Goal: Navigation & Orientation: Find specific page/section

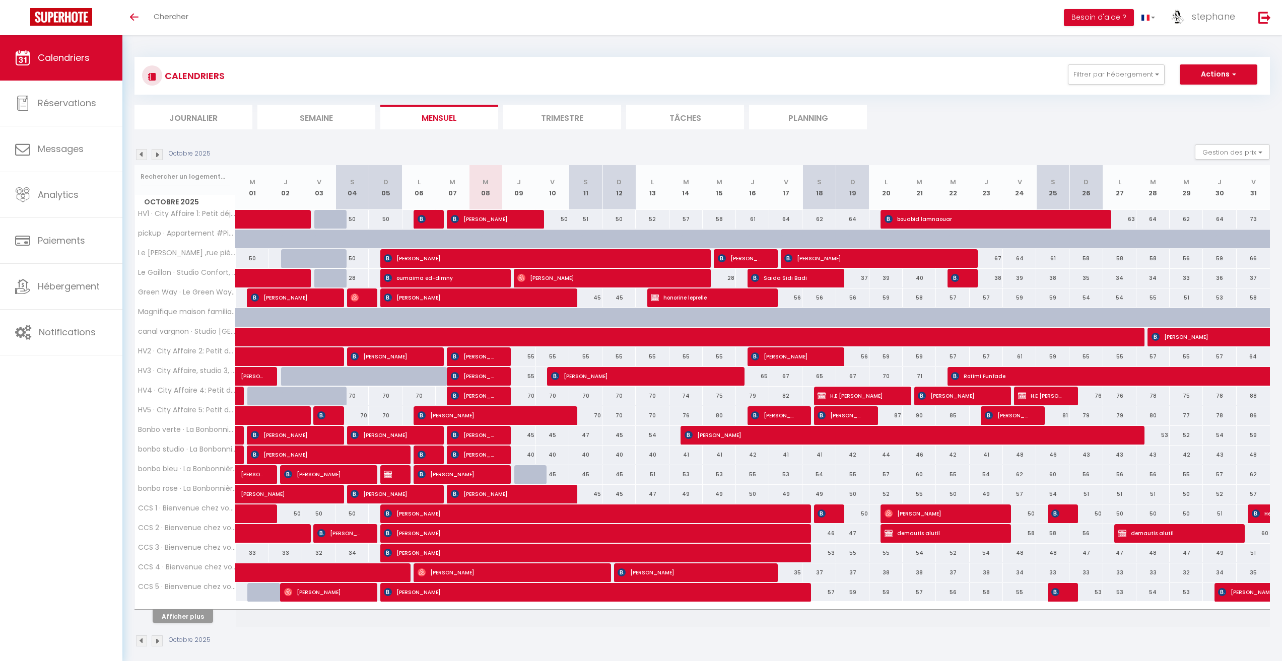
click at [188, 116] on li "Journalier" at bounding box center [193, 117] width 118 height 25
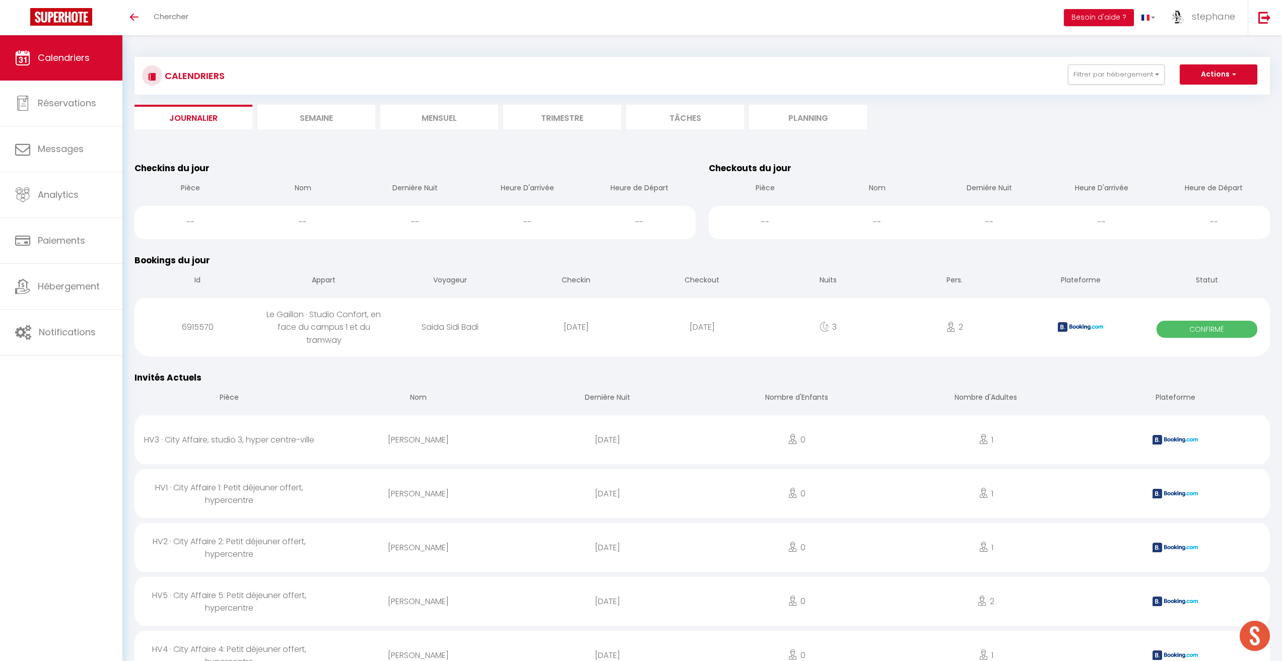
click at [344, 109] on li "Semaine" at bounding box center [316, 117] width 118 height 25
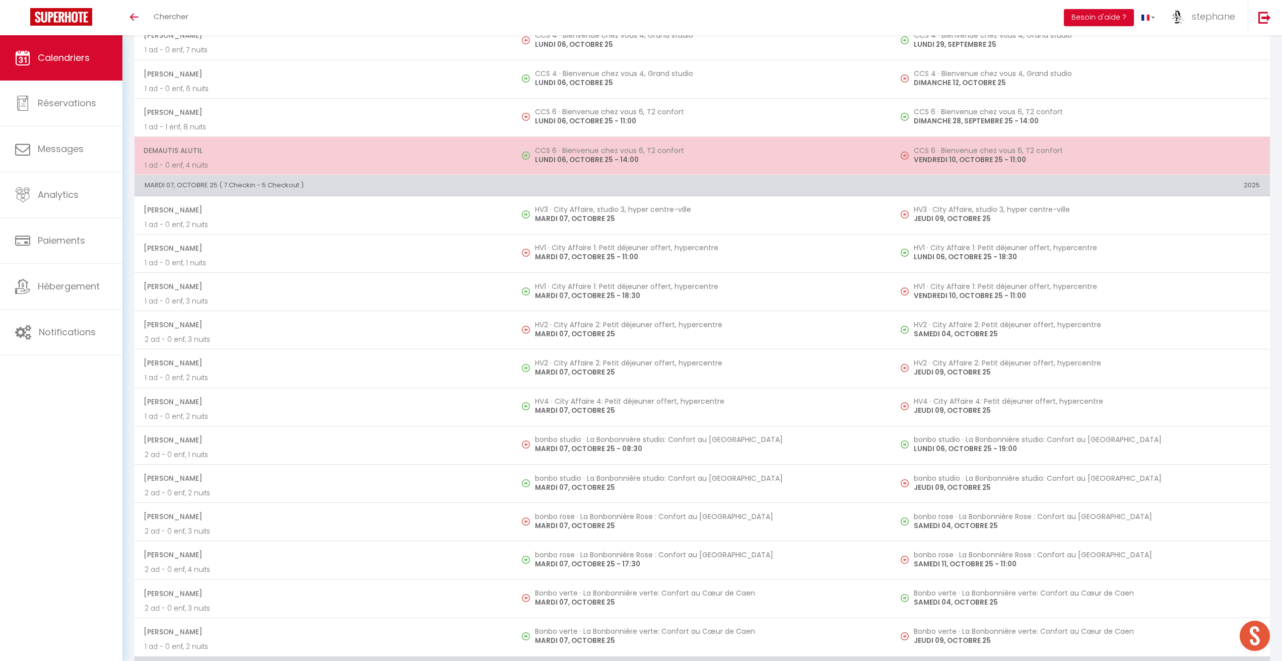
scroll to position [353, 0]
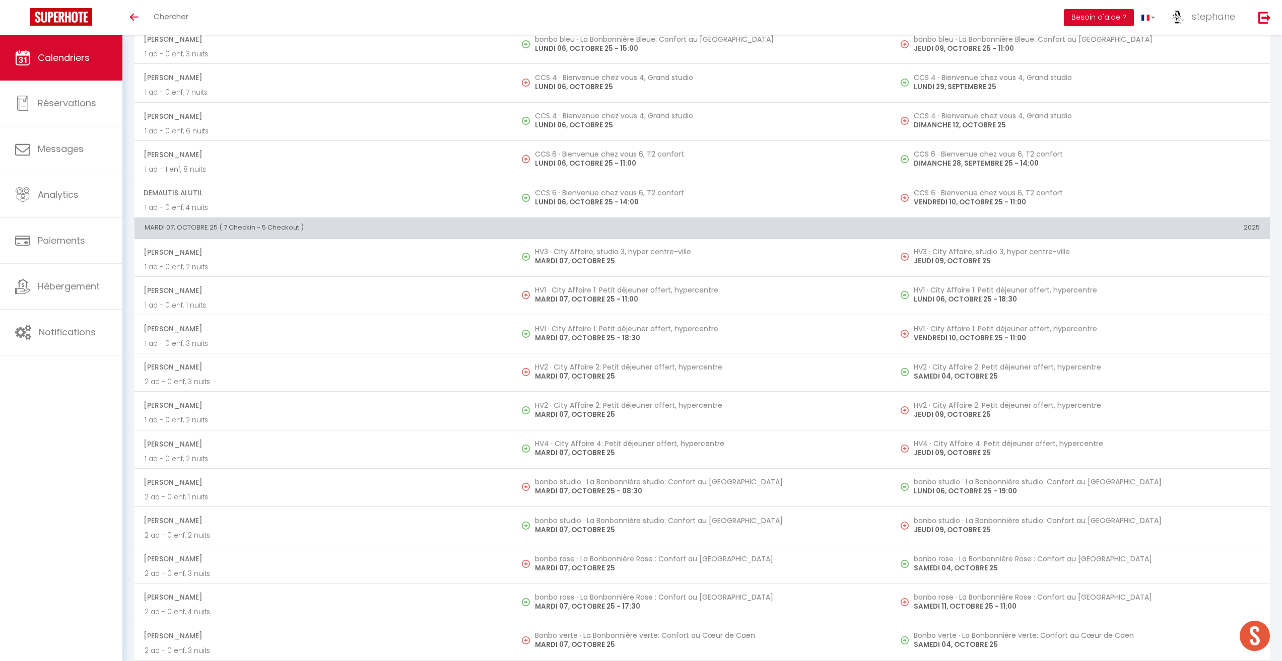
click at [78, 50] on link "Calendriers" at bounding box center [61, 57] width 122 height 45
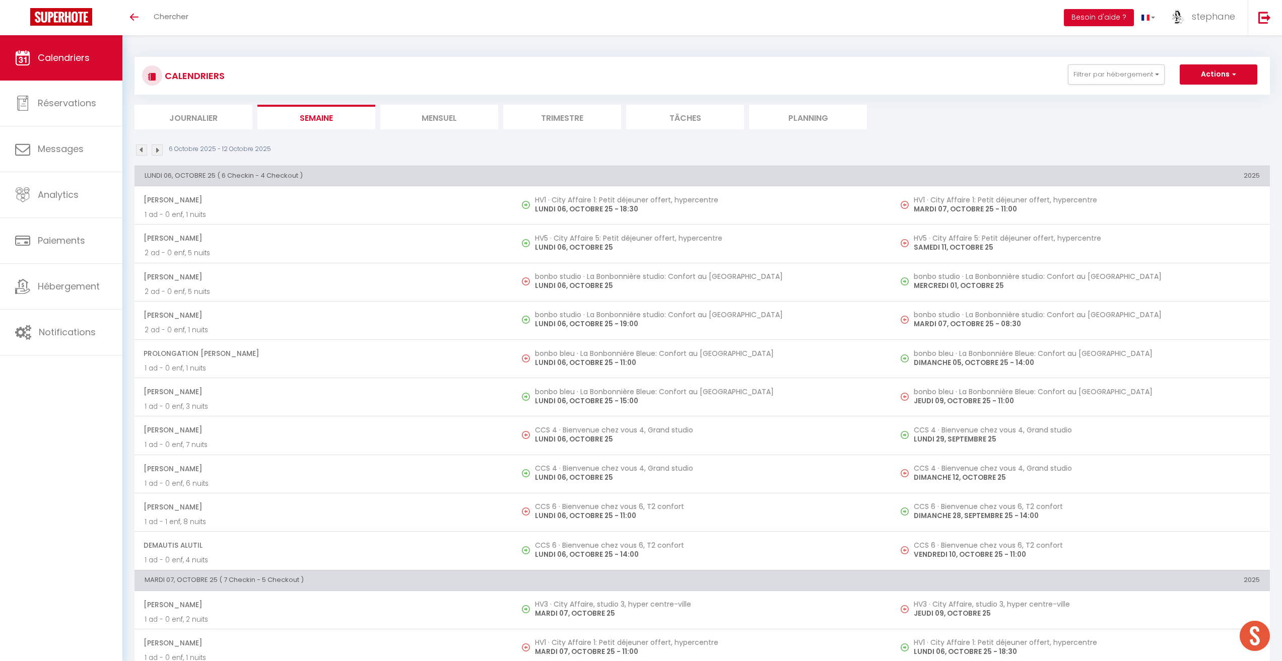
click at [450, 109] on li "Mensuel" at bounding box center [439, 117] width 118 height 25
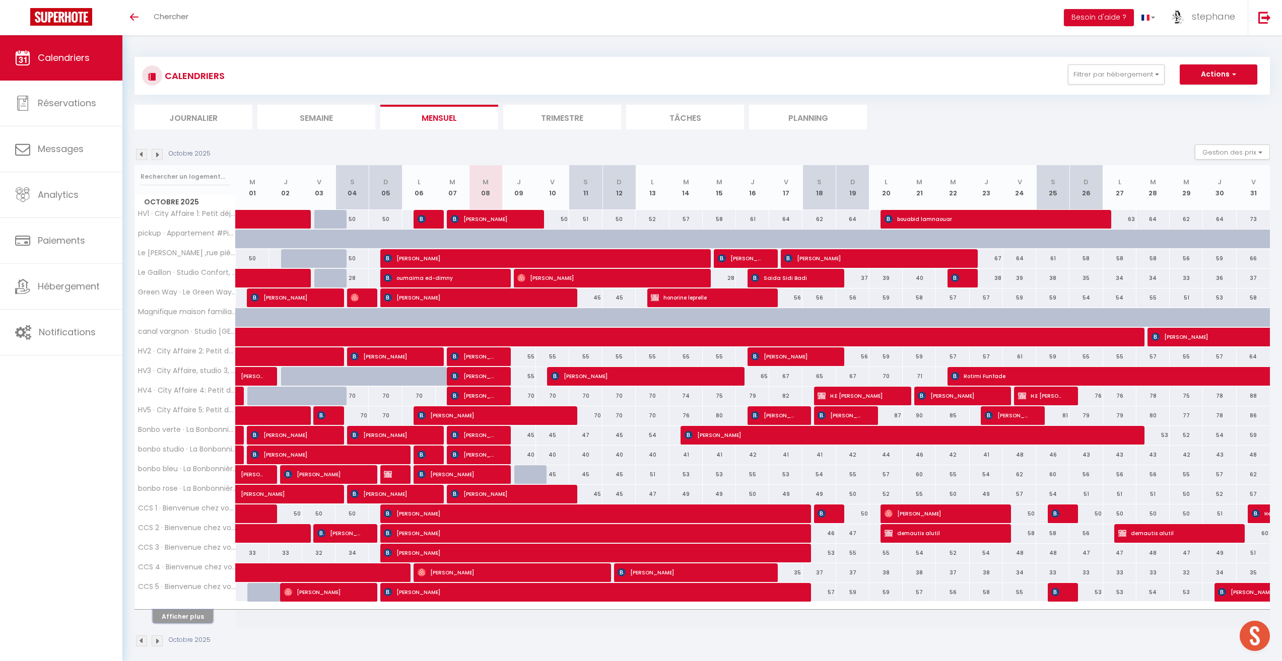
click at [209, 620] on button "Afficher plus" at bounding box center [183, 617] width 60 height 14
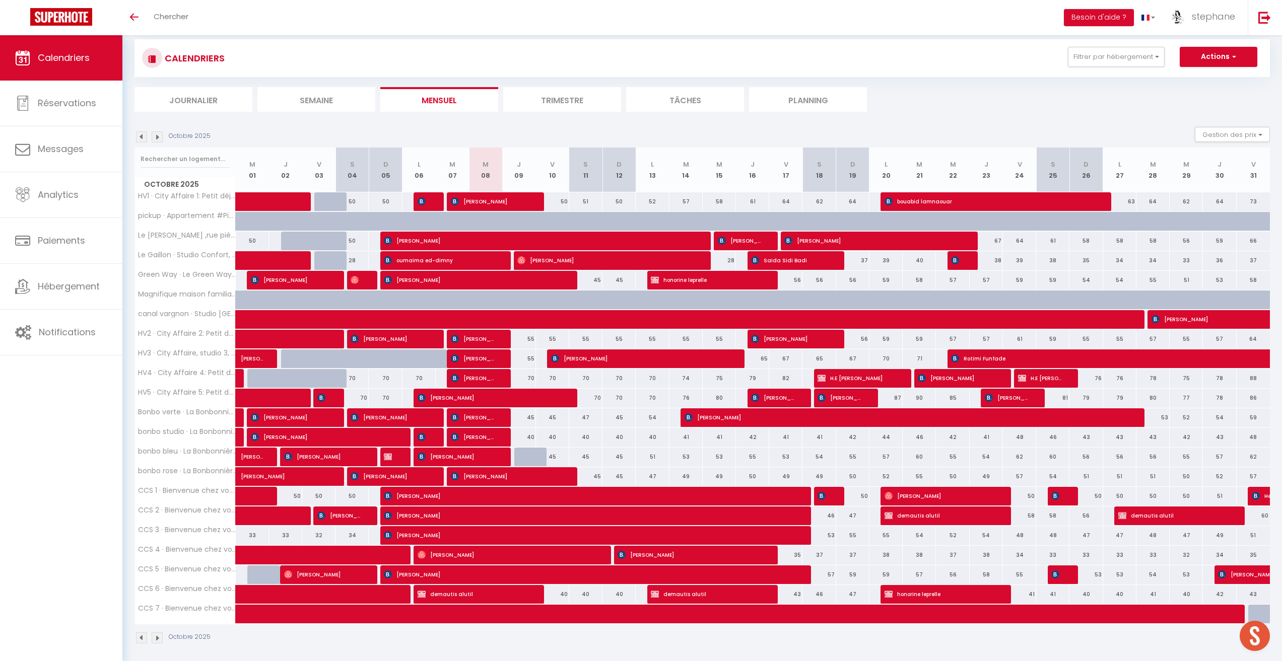
scroll to position [35, 0]
